Goal: Information Seeking & Learning: Learn about a topic

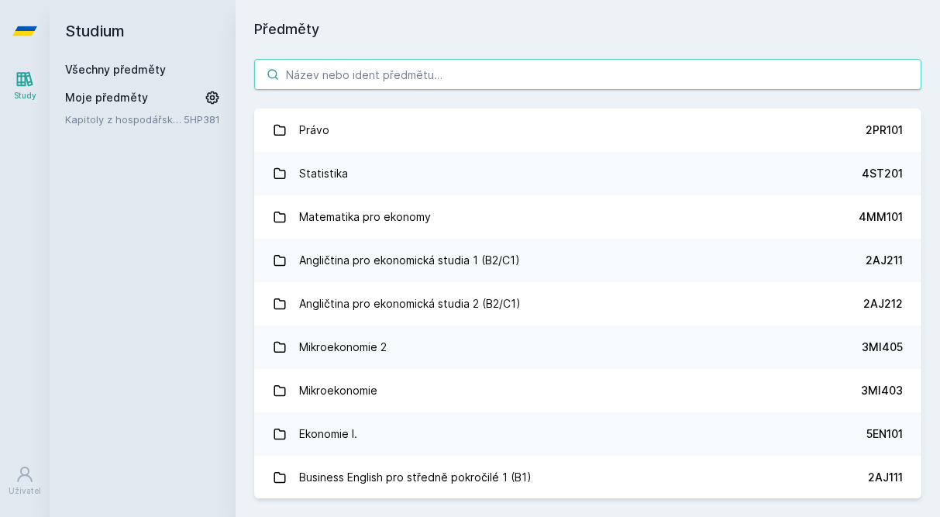
click at [492, 79] on input "search" at bounding box center [587, 74] width 667 height 31
paste input "Trh umění, ekonomika a management muzeí umění a galerií"
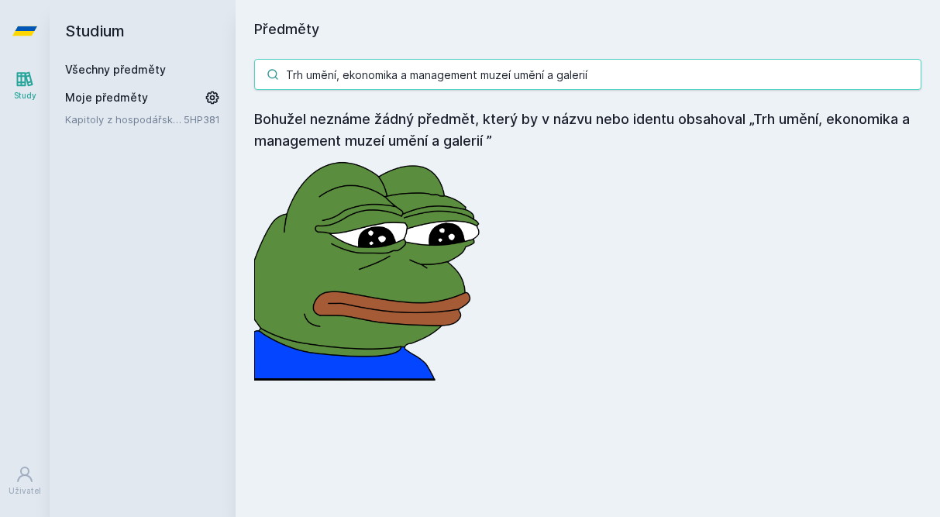
drag, startPoint x: 619, startPoint y: 74, endPoint x: 353, endPoint y: 78, distance: 265.7
click at [353, 78] on input "Trh umění, ekonomika a management muzeí umění a galerií" at bounding box center [587, 74] width 667 height 31
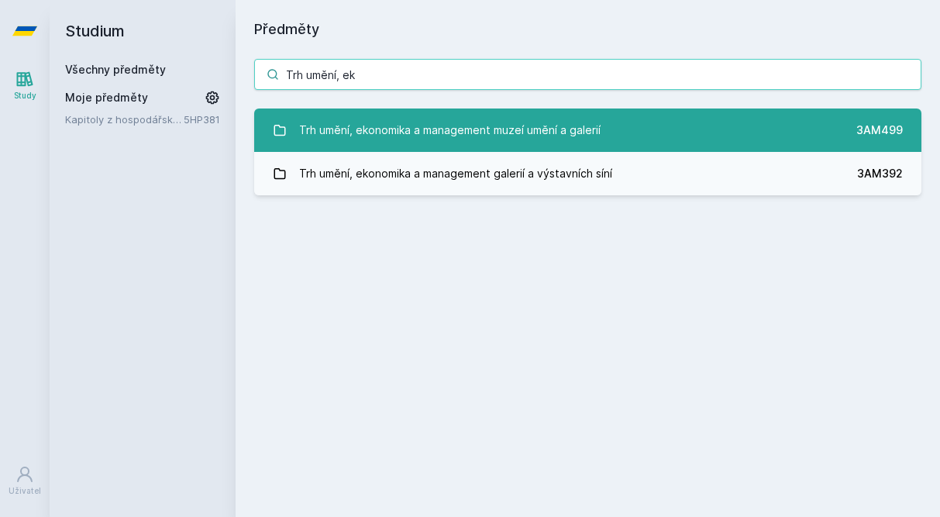
type input "Trh umění, ek"
click at [635, 125] on link "Trh umění, ekonomika a management muzeí umění a galerií 3AM499" at bounding box center [587, 129] width 667 height 43
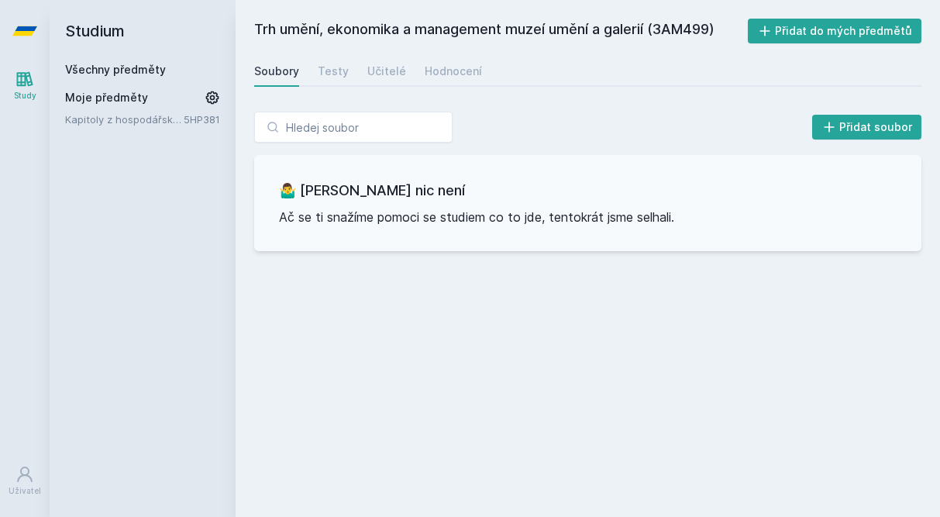
drag, startPoint x: 655, startPoint y: 31, endPoint x: 716, endPoint y: 33, distance: 60.4
click at [716, 33] on h2 "Trh umění, ekonomika a management muzeí umění a galerií (3AM499)" at bounding box center [500, 31] width 493 height 25
copy h2 "3AM499"
click at [369, 126] on input "search" at bounding box center [353, 127] width 198 height 31
click at [264, 74] on div "Soubory" at bounding box center [276, 71] width 45 height 15
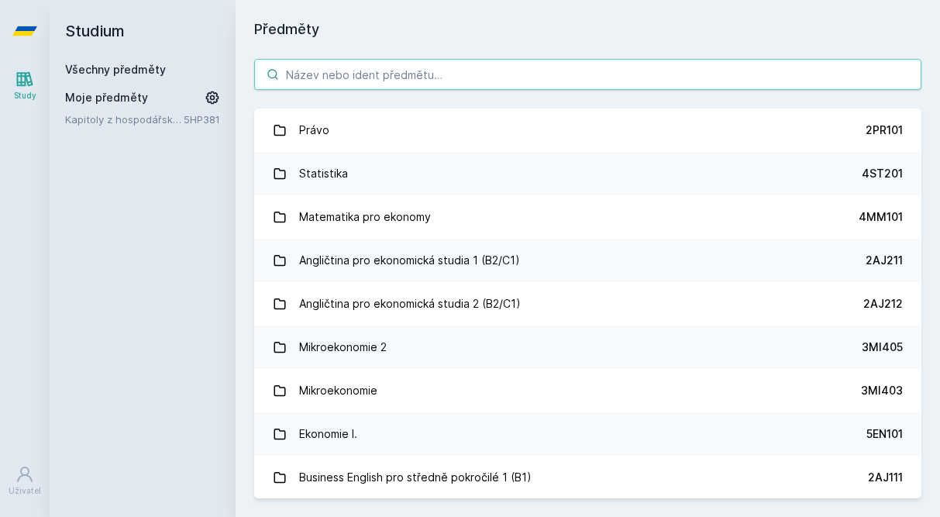
click at [345, 70] on input "search" at bounding box center [587, 74] width 667 height 31
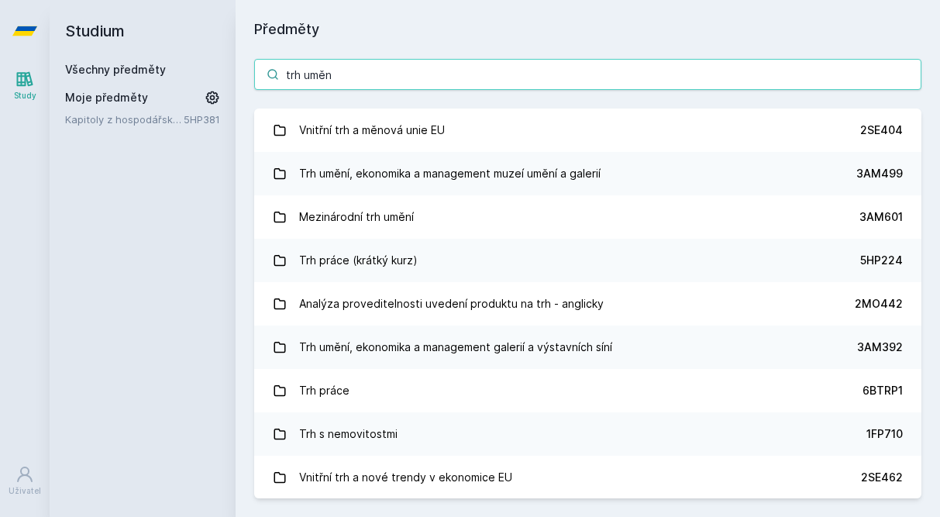
type input "trh umění"
